Goal: Task Accomplishment & Management: Manage account settings

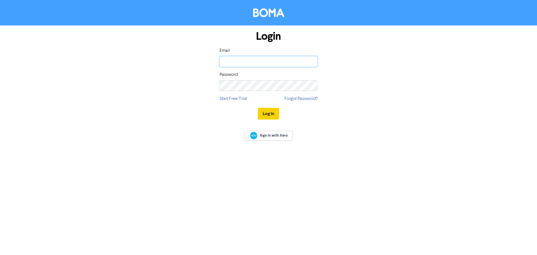
type input "[EMAIL_ADDRESS][DOMAIN_NAME]"
click at [266, 110] on button "Log In" at bounding box center [268, 114] width 21 height 12
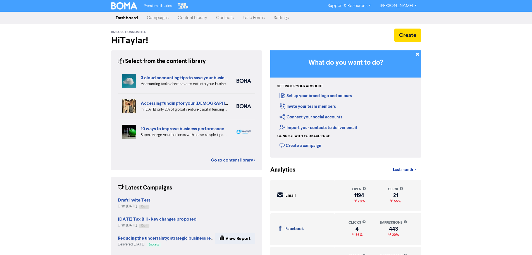
click at [163, 16] on link "Campaigns" at bounding box center [158, 17] width 31 height 11
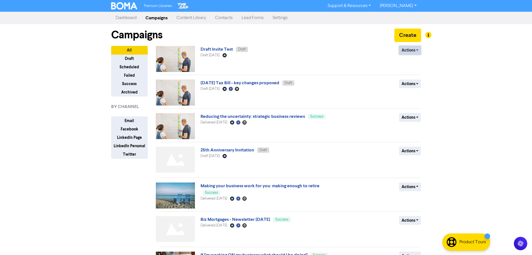
click at [412, 52] on button "Actions" at bounding box center [410, 50] width 22 height 9
click at [414, 65] on button "Delete" at bounding box center [422, 62] width 44 height 9
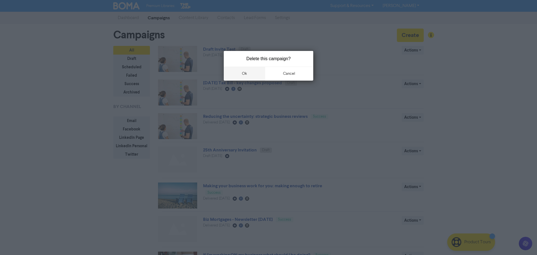
click at [237, 71] on button "ok" at bounding box center [244, 74] width 41 height 14
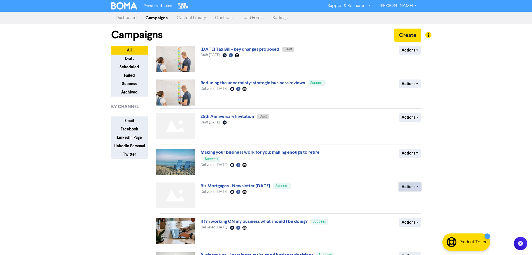
click at [414, 187] on button "Actions" at bounding box center [410, 186] width 22 height 9
click at [416, 201] on button "Duplicate" at bounding box center [422, 198] width 44 height 9
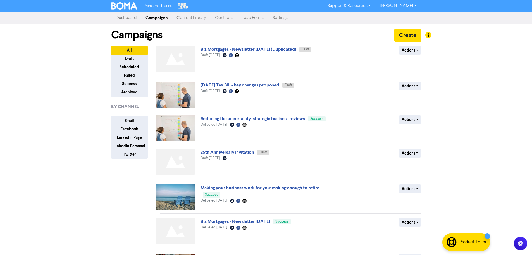
click at [284, 21] on link "Settings" at bounding box center [280, 17] width 24 height 11
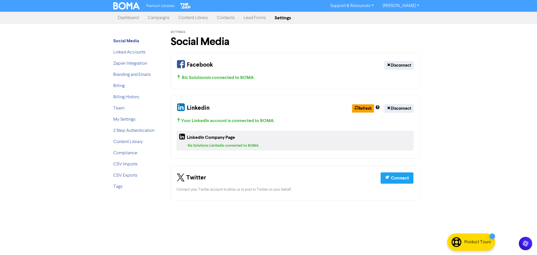
click at [397, 100] on div "Linkedin Refresh Disconnect Your LinkedIn account is connected to BOMA . Linked…" at bounding box center [294, 127] width 249 height 63
click at [402, 65] on button "Disconnect" at bounding box center [398, 65] width 29 height 9
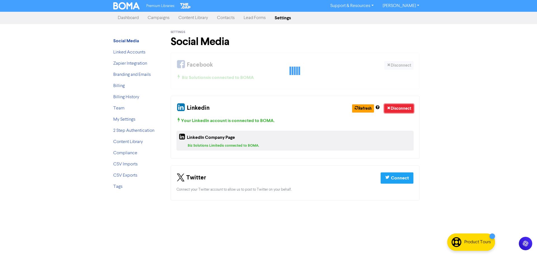
click at [402, 107] on button "Disconnect" at bounding box center [398, 108] width 29 height 9
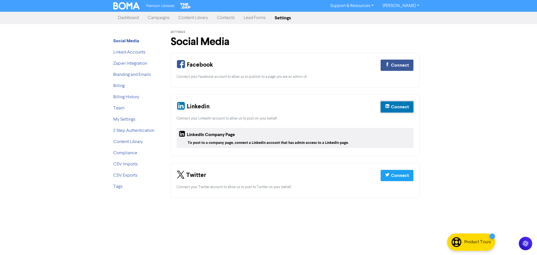
click at [406, 105] on div "Connect" at bounding box center [400, 106] width 18 height 7
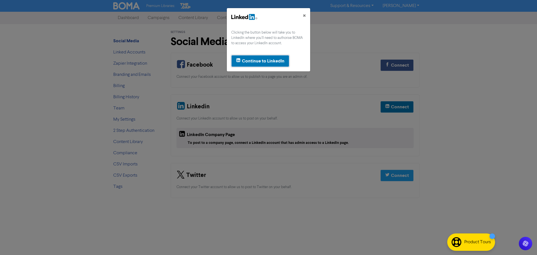
click at [257, 65] on button "Continue to LinkedIn" at bounding box center [260, 61] width 58 height 12
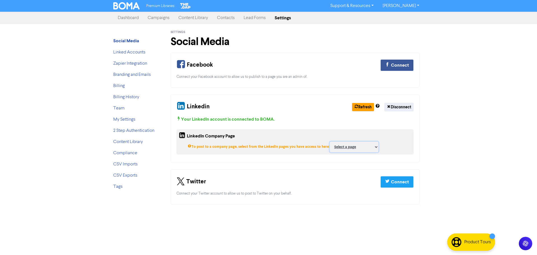
click at [333, 147] on select "Select a page biz m&a Biz Mortgages Limited Biz Solutions Limited ;" at bounding box center [354, 146] width 49 height 11
select select "108388226"
click at [330, 141] on select "Select a page biz m&a Biz Mortgages Limited Biz Solutions Limited ;" at bounding box center [354, 146] width 49 height 11
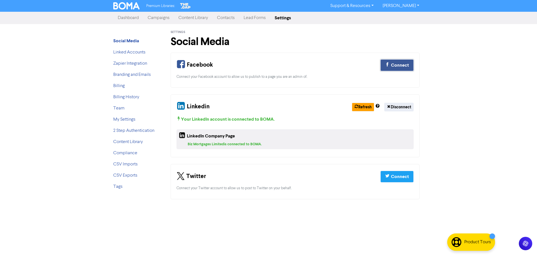
click at [405, 65] on div "Connect" at bounding box center [400, 65] width 18 height 7
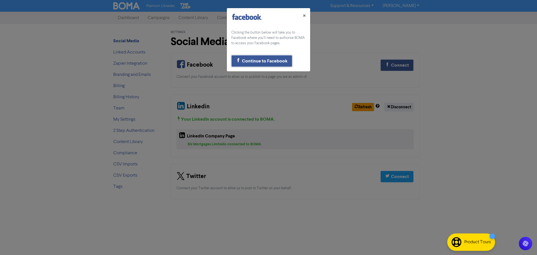
click at [278, 59] on div "Continue to Facebook" at bounding box center [265, 61] width 46 height 7
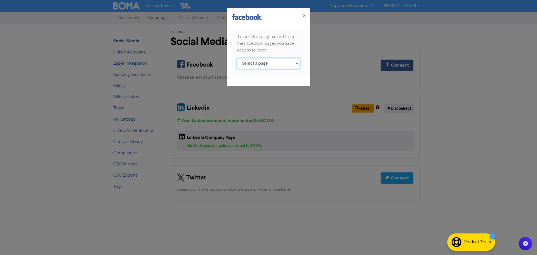
click at [262, 61] on select "Select a page Biz Mortgages Limited Biz Solutions ;" at bounding box center [268, 63] width 63 height 11
select select "[CREDIT_CARD_NUMBER]"
click at [237, 58] on select "Select a page Biz Mortgages Limited Biz Solutions ;" at bounding box center [268, 63] width 63 height 11
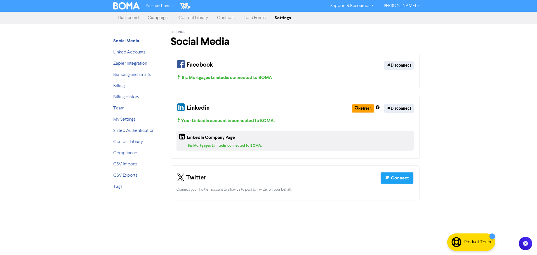
click at [160, 19] on link "Campaigns" at bounding box center [158, 17] width 31 height 11
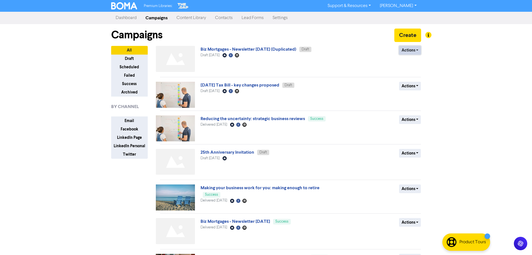
click at [408, 53] on button "Actions" at bounding box center [410, 50] width 22 height 9
click at [412, 78] on button "Rename" at bounding box center [422, 79] width 44 height 9
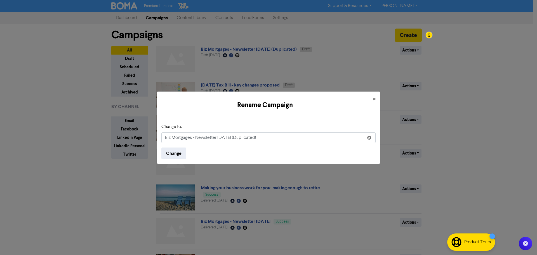
type input "Biz Mortgages Market Update"
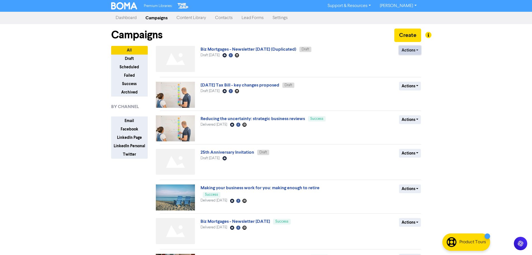
click at [419, 51] on button "Actions" at bounding box center [410, 50] width 22 height 9
click at [410, 78] on button "Rename" at bounding box center [422, 79] width 44 height 9
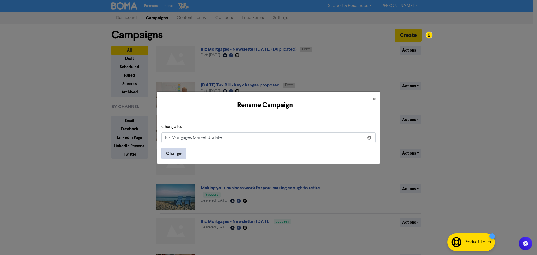
type input "Biz Mortgages Market Update"
click at [178, 153] on button "Change" at bounding box center [173, 153] width 25 height 12
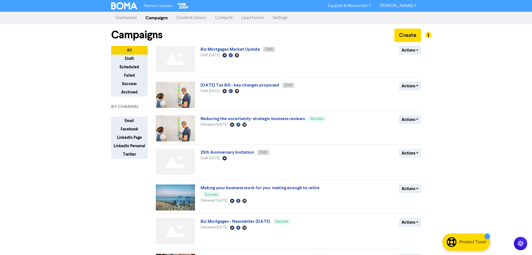
click at [232, 47] on span "Biz Mortgages Market Update Draft" at bounding box center [238, 49] width 75 height 4
click at [230, 49] on link "Biz Mortgages Market Update" at bounding box center [231, 49] width 60 height 6
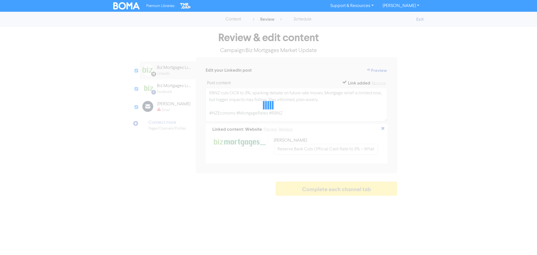
select select "LEARN_MORE"
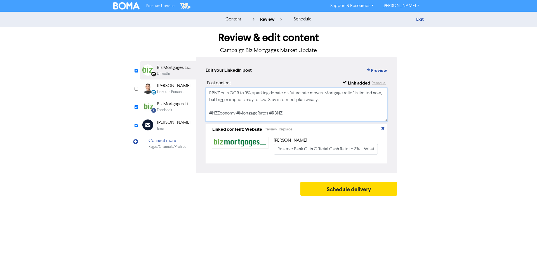
drag, startPoint x: 185, startPoint y: 92, endPoint x: 172, endPoint y: 86, distance: 14.1
click at [172, 86] on div "LinkedIn Page Created with Sketch. Biz Mortgages Limited LinkedIn LinkedIn Pers…" at bounding box center [268, 115] width 257 height 116
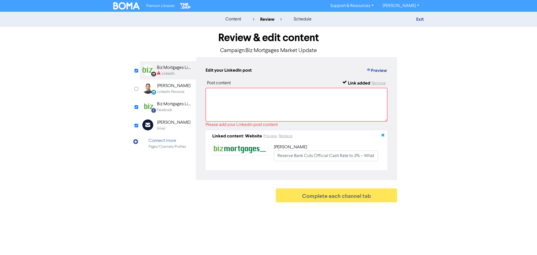
click at [381, 135] on icon "button" at bounding box center [382, 136] width 4 height 4
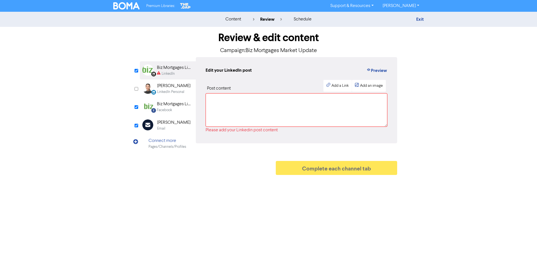
click at [168, 105] on div "Biz Mortgages Limited" at bounding box center [175, 104] width 36 height 7
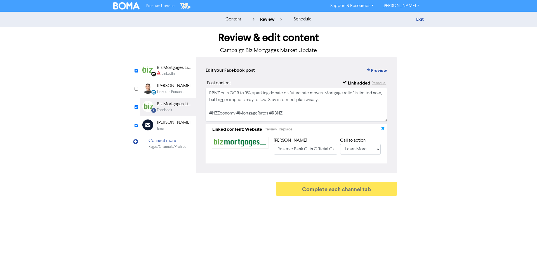
click at [380, 127] on icon "button" at bounding box center [382, 129] width 4 height 4
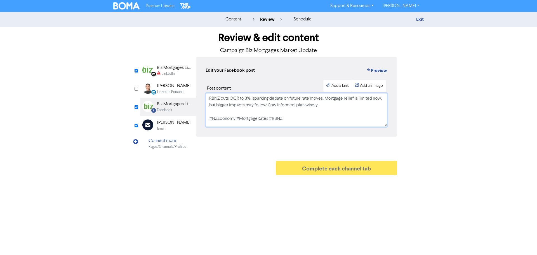
drag, startPoint x: 309, startPoint y: 120, endPoint x: 172, endPoint y: 86, distance: 141.7
click at [172, 86] on div "LinkedIn Page Created with Sketch. Biz Mortgages Limited LinkedIn LinkedIn Pers…" at bounding box center [268, 104] width 257 height 95
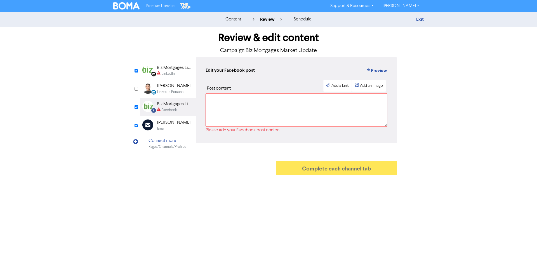
click at [164, 123] on div "[PERSON_NAME]" at bounding box center [173, 122] width 33 height 7
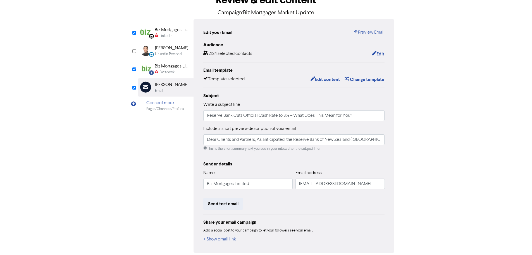
scroll to position [61, 0]
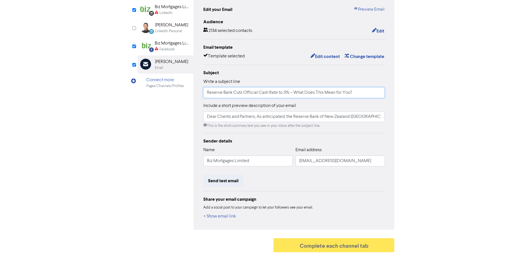
drag, startPoint x: 360, startPoint y: 92, endPoint x: 103, endPoint y: 82, distance: 256.5
click at [103, 82] on div "content review schedule Exit Review & edit content Campaign: Biz Mortgages Mark…" at bounding box center [266, 103] width 532 height 304
paste input "Biz Mortgages Market Update"
click at [278, 91] on input "Biz Mortgages Market Update" at bounding box center [294, 92] width 182 height 11
paste input "Reserve Bank Slashes OCR by 50 Basis Points"
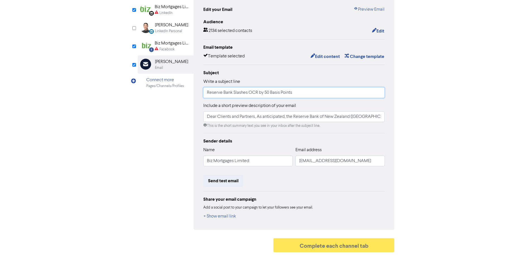
type input "Reserve Bank Slashes OCR by 50 Basis Points"
click at [342, 118] on input "Dear Clients and Partners, As anticipated, the Reserve Bank of New Zealand ([GE…" at bounding box center [294, 116] width 182 height 11
paste input "The Reserve Bank of New Zealand has taken decisive action, cutting the Official…"
type input "The Reserve Bank of New Zealand has taken decisive action, cutting the Official…"
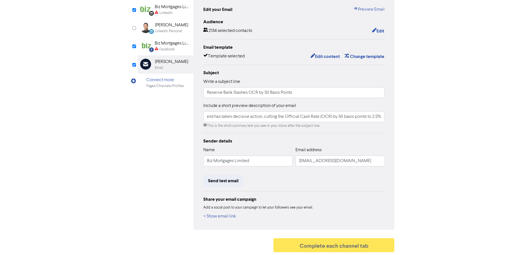
scroll to position [0, 0]
click at [345, 133] on div "Audience 2134 selected contacts Edit Email template Template selected Edit cont…" at bounding box center [294, 118] width 182 height 201
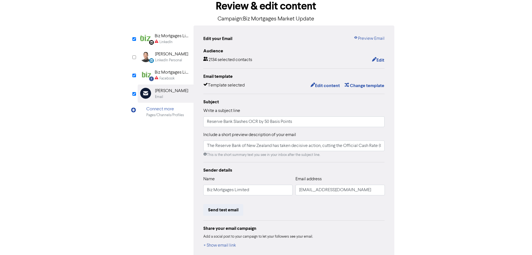
scroll to position [5, 0]
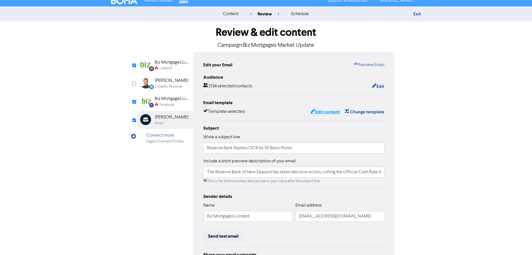
click at [330, 112] on button "Edit content" at bounding box center [326, 111] width 30 height 7
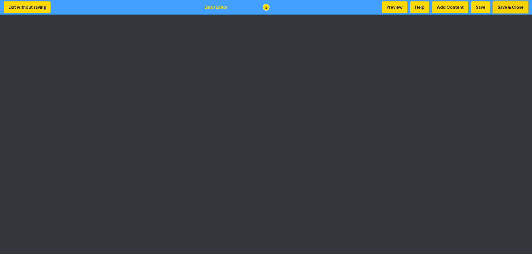
click at [512, 6] on button "Save & Close" at bounding box center [510, 7] width 35 height 12
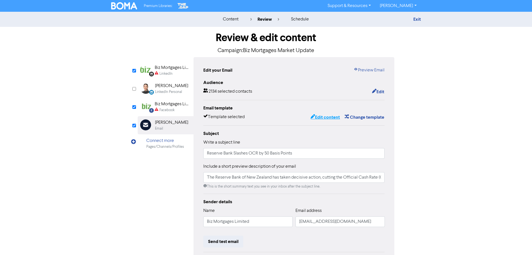
click at [330, 116] on button "Edit content" at bounding box center [326, 116] width 30 height 7
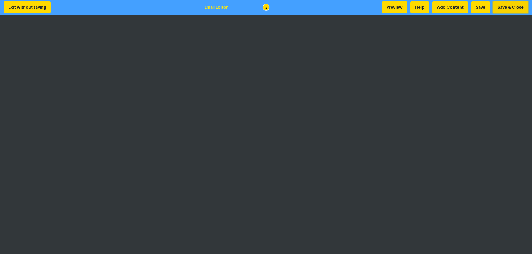
click at [513, 8] on button "Save & Close" at bounding box center [510, 7] width 35 height 12
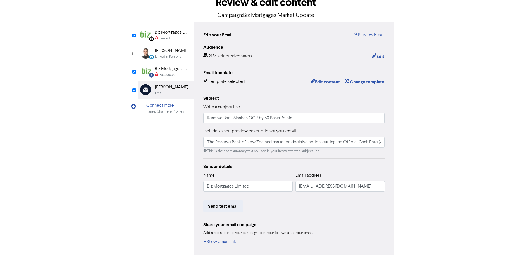
scroll to position [61, 0]
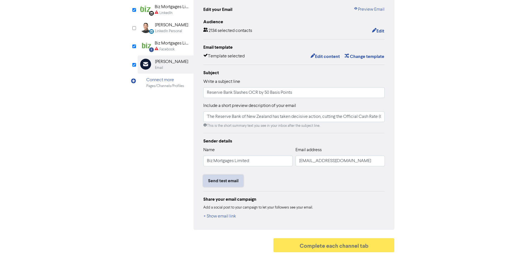
click at [232, 181] on button "Send test email" at bounding box center [223, 181] width 40 height 12
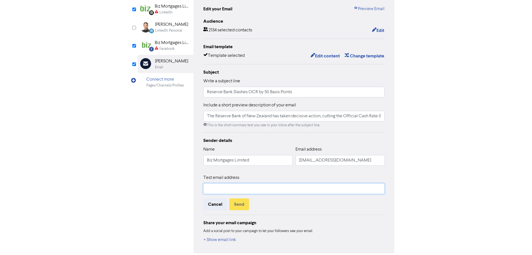
click at [237, 189] on input "text" at bounding box center [294, 188] width 182 height 11
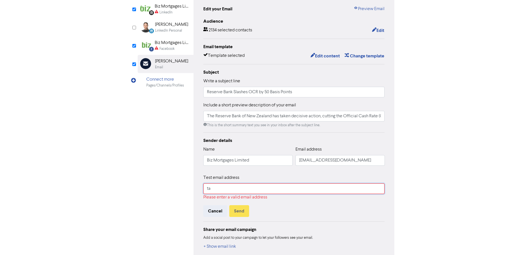
type input "[EMAIL_ADDRESS][DOMAIN_NAME]"
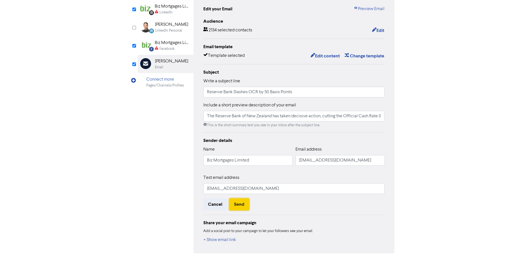
click at [240, 207] on button "Send" at bounding box center [239, 204] width 20 height 12
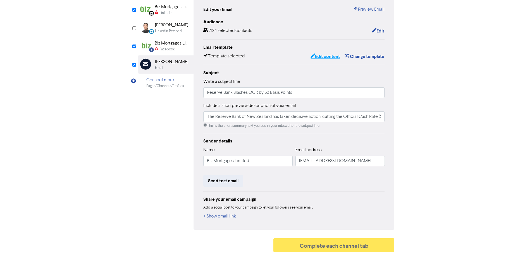
click at [323, 56] on button "Edit content" at bounding box center [326, 56] width 30 height 7
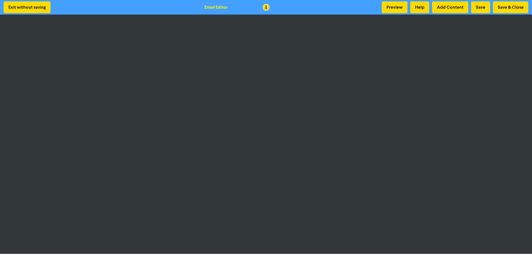
scroll to position [1, 0]
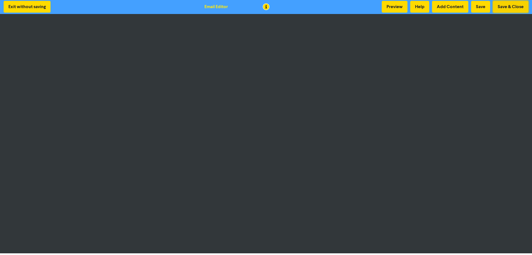
click at [509, 8] on button "Save & Close" at bounding box center [510, 7] width 35 height 12
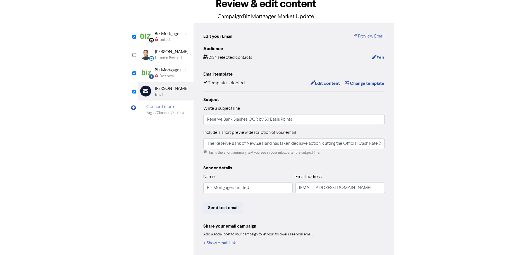
scroll to position [61, 0]
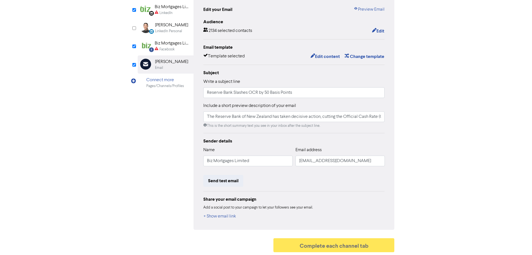
click at [338, 200] on div "Share your email campaign" at bounding box center [294, 199] width 182 height 7
click at [226, 215] on button "+ Show email link" at bounding box center [219, 215] width 33 height 7
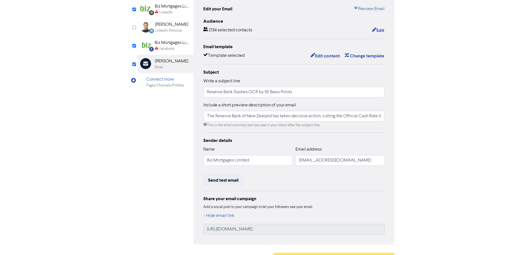
click at [161, 44] on div "Biz Mortgages Limited" at bounding box center [173, 42] width 36 height 7
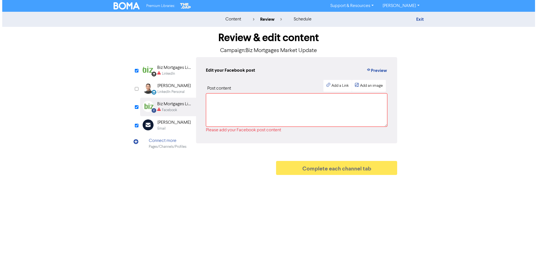
scroll to position [0, 0]
click at [338, 87] on div "Add a Link" at bounding box center [339, 86] width 17 height 6
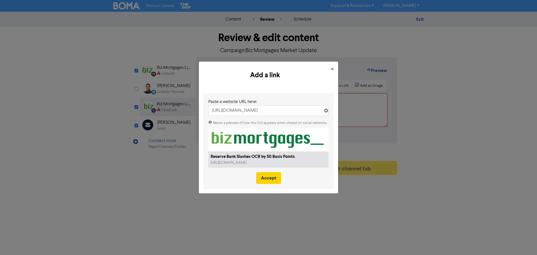
type input "[URL][DOMAIN_NAME]"
click at [264, 181] on button "Accept" at bounding box center [268, 178] width 25 height 12
select select "LEARN_MORE"
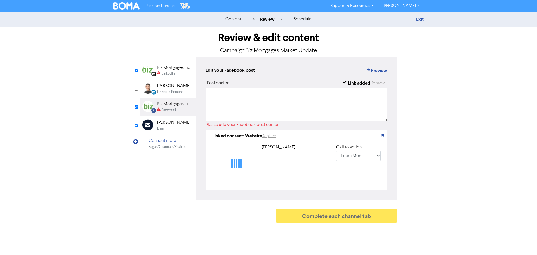
click at [165, 66] on div "Biz Mortgages Limited" at bounding box center [175, 67] width 36 height 7
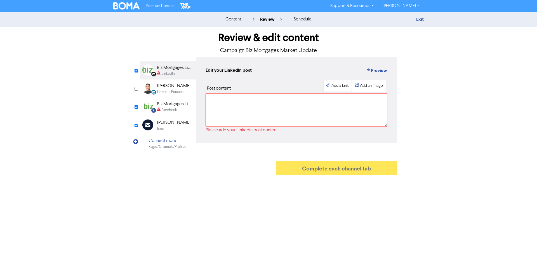
click at [345, 86] on div "Add a Link" at bounding box center [339, 86] width 17 height 6
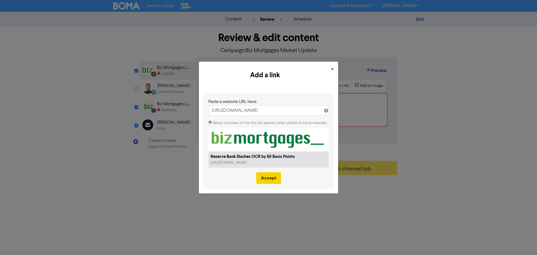
type input "[URL][DOMAIN_NAME]"
click at [264, 177] on button "Accept" at bounding box center [268, 178] width 25 height 12
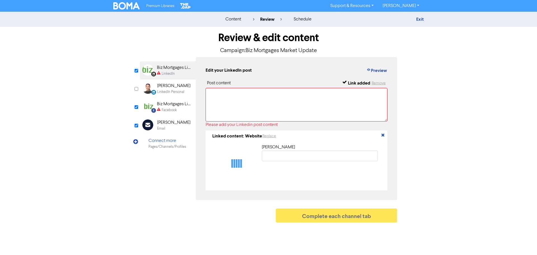
click at [175, 106] on div "Biz Mortgages Limited" at bounding box center [175, 104] width 36 height 7
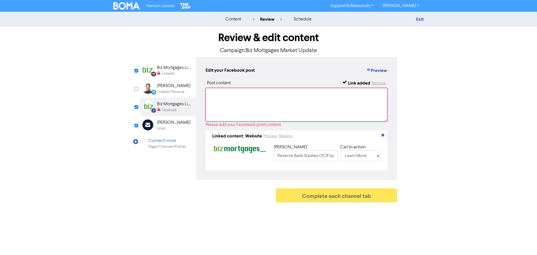
click at [222, 98] on textarea at bounding box center [296, 105] width 182 height 34
paste textarea "🏦 RBNZ Cuts OCR by 50 Points The Reserve Bank has slashed the Official Cash Rat…"
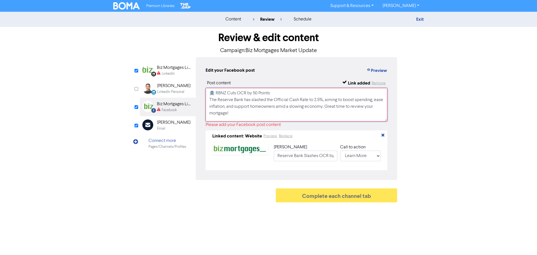
scroll to position [9, 0]
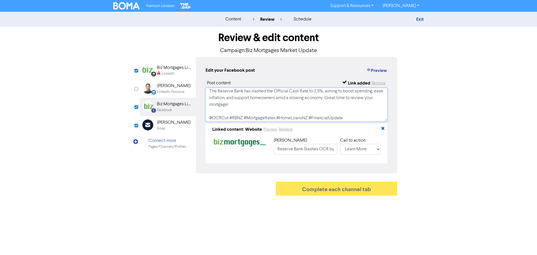
type textarea "🏦 RBNZ Cuts OCR by 50 Points The Reserve Bank has slashed the Official Cash Rat…"
click at [175, 73] on div "LinkedIn" at bounding box center [175, 73] width 36 height 5
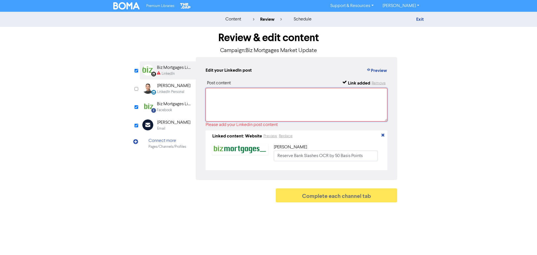
click at [222, 97] on textarea at bounding box center [296, 105] width 182 height 34
paste textarea "🏦 RBNZ Cuts OCR by 50 Points The Reserve Bank has slashed the Official Cash Rat…"
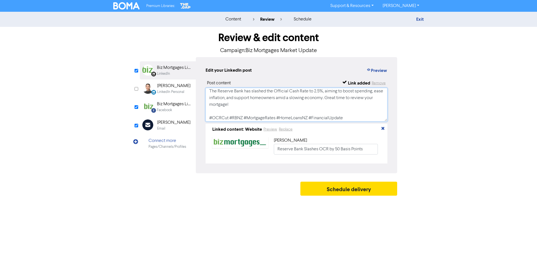
type textarea "🏦 RBNZ Cuts OCR by 50 Points The Reserve Bank has slashed the Official Cash Rat…"
click at [171, 126] on div "Email" at bounding box center [173, 128] width 33 height 5
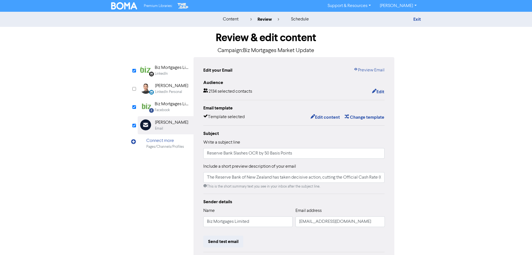
scroll to position [76, 0]
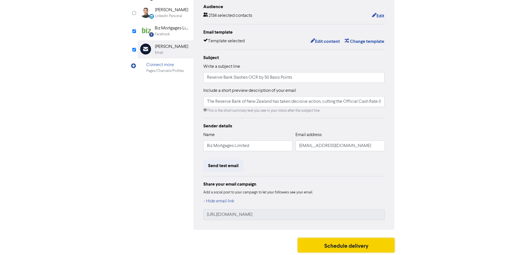
click at [333, 241] on button "Schedule delivery" at bounding box center [346, 245] width 97 height 14
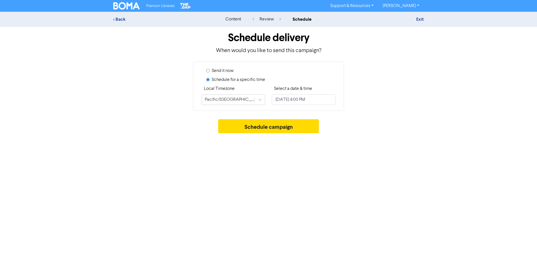
drag, startPoint x: 307, startPoint y: 91, endPoint x: 307, endPoint y: 101, distance: 9.8
click at [307, 91] on label "Select a date & time" at bounding box center [293, 88] width 38 height 7
click at [307, 101] on input "[DATE] 4:00 PM" at bounding box center [303, 99] width 63 height 11
select select "9"
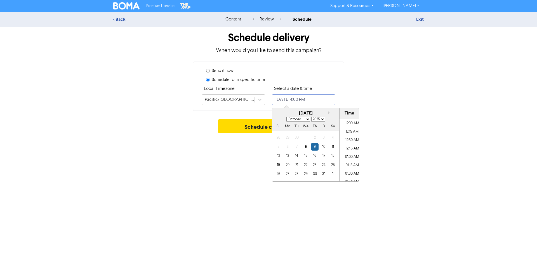
scroll to position [510, 0]
click at [307, 148] on div "8" at bounding box center [306, 147] width 8 height 8
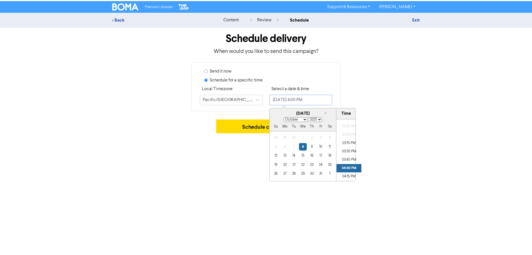
scroll to position [482, 0]
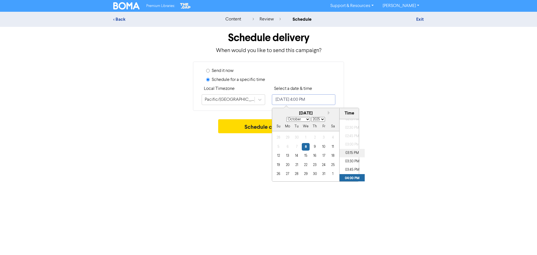
click at [352, 150] on li "03:15 PM" at bounding box center [351, 153] width 25 height 8
type input "[DATE] 3:15 PM"
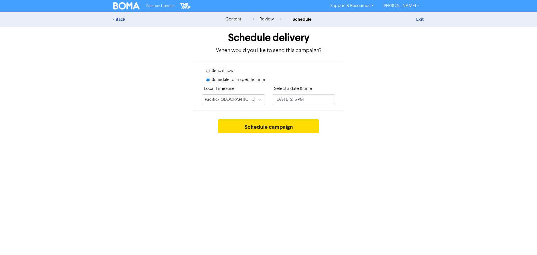
click at [394, 135] on div "Schedule campaign" at bounding box center [268, 127] width 310 height 17
click at [266, 122] on button "Schedule campaign" at bounding box center [268, 126] width 101 height 14
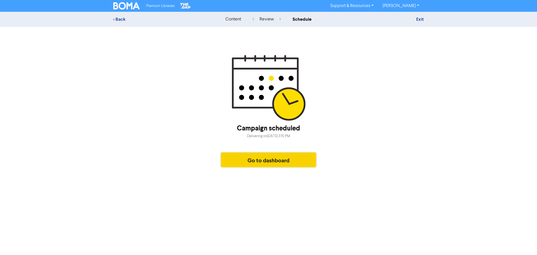
click at [259, 157] on button "Go to dashboard" at bounding box center [268, 160] width 94 height 14
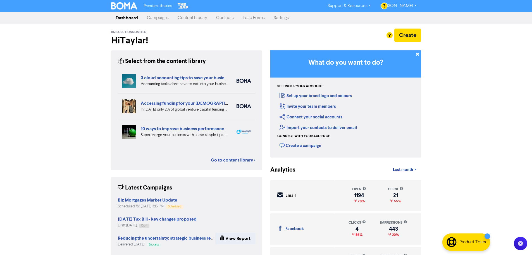
click at [44, 74] on div "Premium Libraries: Support & Resources Video Tutorials FAQ & Guides Marketing E…" at bounding box center [266, 127] width 532 height 255
